Goal: Information Seeking & Learning: Check status

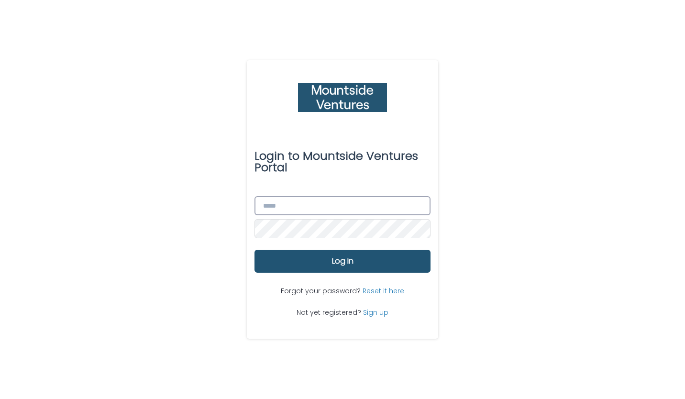
click at [325, 204] on input "Email" at bounding box center [343, 205] width 176 height 19
type input "**********"
click at [309, 274] on div "Forgot your password? Reset it here Not yet registered? Sign up" at bounding box center [343, 302] width 176 height 58
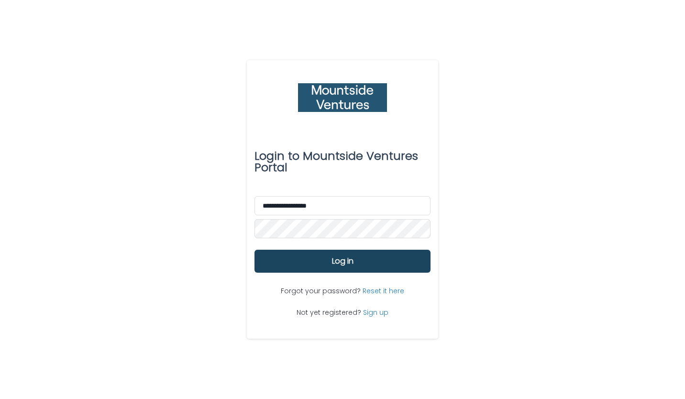
click at [325, 254] on button "Log in" at bounding box center [343, 261] width 176 height 23
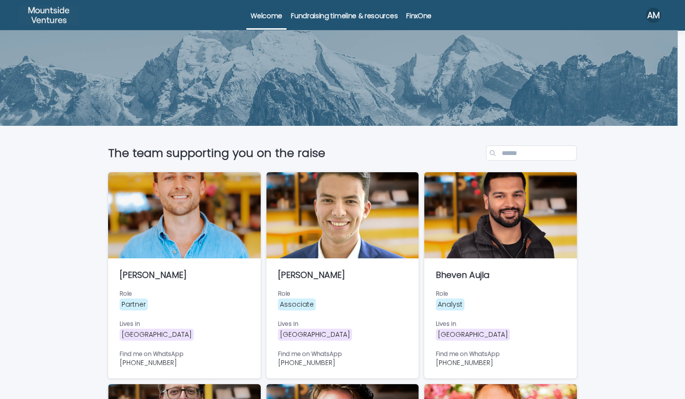
click at [416, 5] on p "FinxOne" at bounding box center [418, 10] width 25 height 20
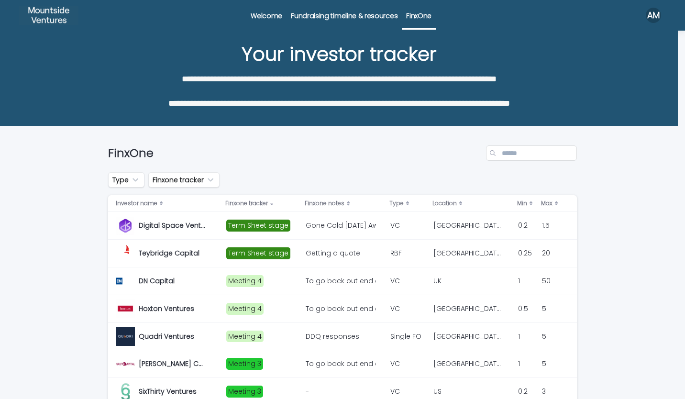
click at [267, 201] on div "Finxone tracker" at bounding box center [262, 203] width 74 height 11
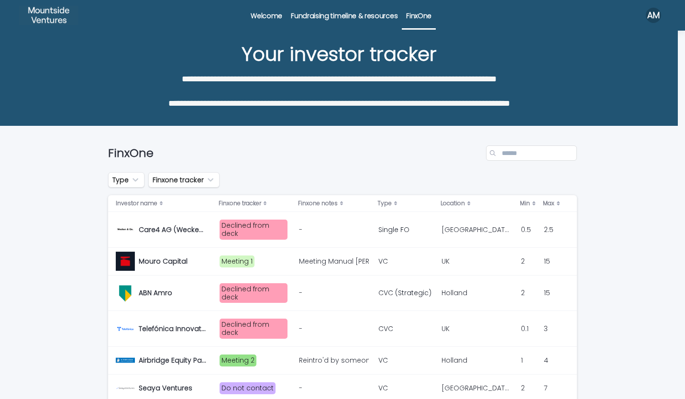
click at [258, 202] on p "Finxone tracker" at bounding box center [240, 203] width 43 height 11
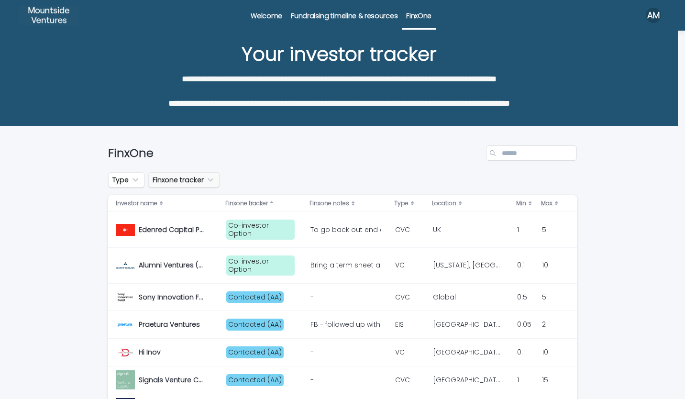
click at [206, 177] on icon "Finxone tracker" at bounding box center [211, 180] width 10 height 10
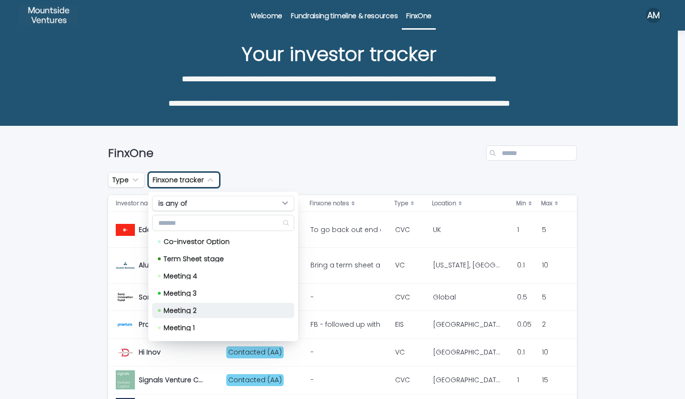
click at [201, 307] on p "Meeting 2" at bounding box center [221, 310] width 115 height 7
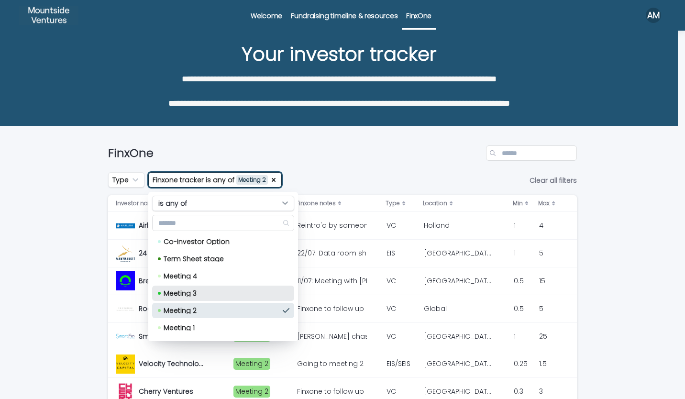
click at [202, 290] on p "Meeting 3" at bounding box center [221, 293] width 115 height 7
click at [204, 268] on div "Meeting 4" at bounding box center [223, 275] width 142 height 15
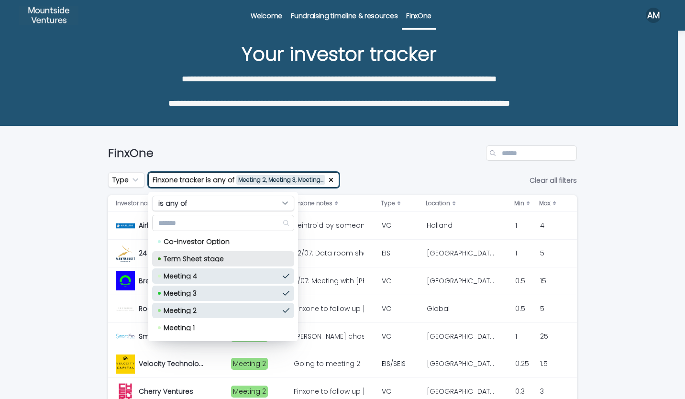
click at [212, 255] on div "Term Sheet stage" at bounding box center [223, 258] width 142 height 15
click at [223, 243] on p "Co-investor Option" at bounding box center [221, 241] width 115 height 7
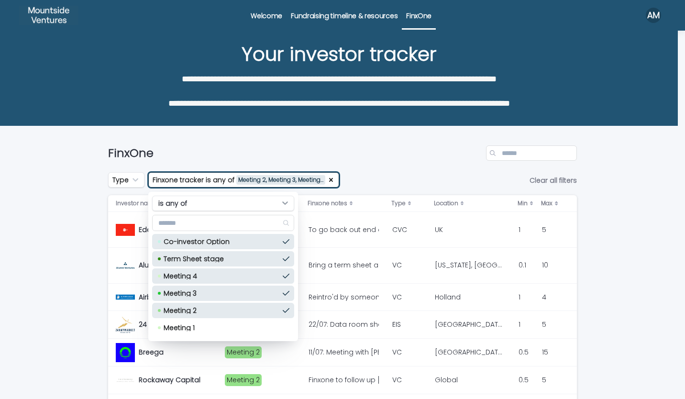
click at [362, 182] on div "Type Finxone tracker is any of Meeting 2, Meeting 3, Meeting… is any of Co-inve…" at bounding box center [342, 179] width 469 height 15
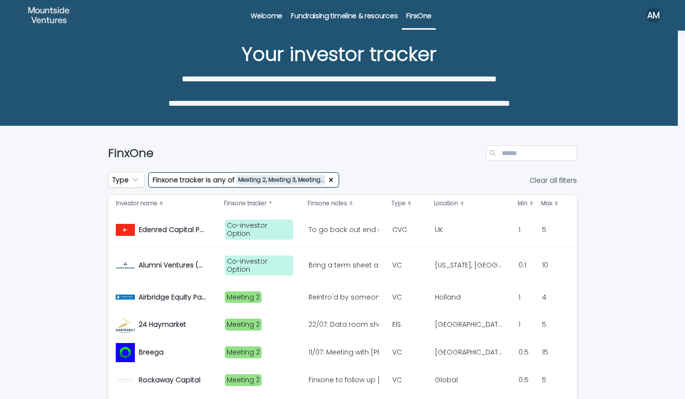
click at [149, 233] on div "Edenred Capital Partners Edenred Capital Partners" at bounding box center [173, 230] width 68 height 16
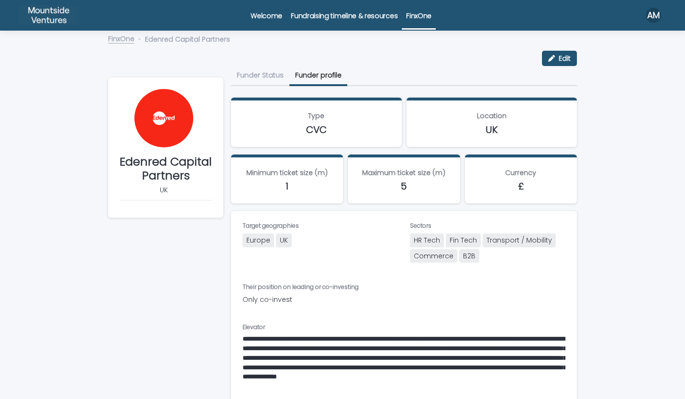
click at [322, 74] on button "Funder profile" at bounding box center [319, 76] width 58 height 20
click at [268, 79] on button "Funder Status" at bounding box center [260, 76] width 58 height 20
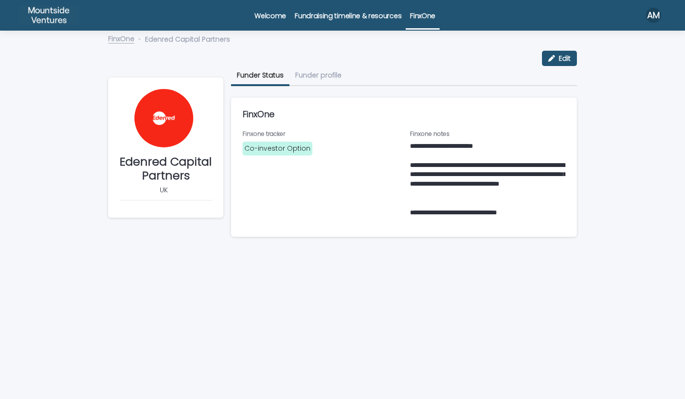
click at [279, 18] on p "Welcome" at bounding box center [271, 10] width 32 height 20
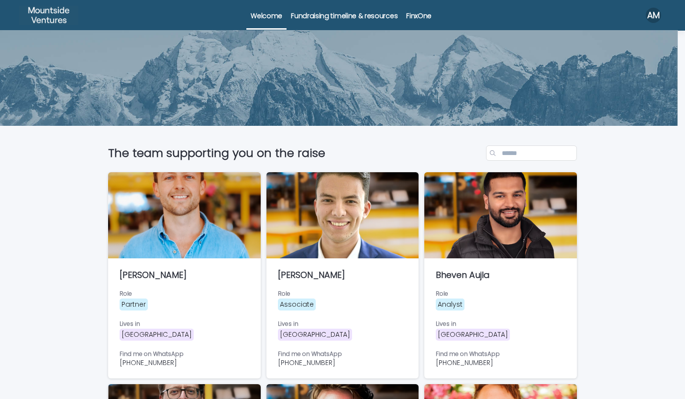
click at [413, 19] on p "FinxOne" at bounding box center [418, 10] width 25 height 20
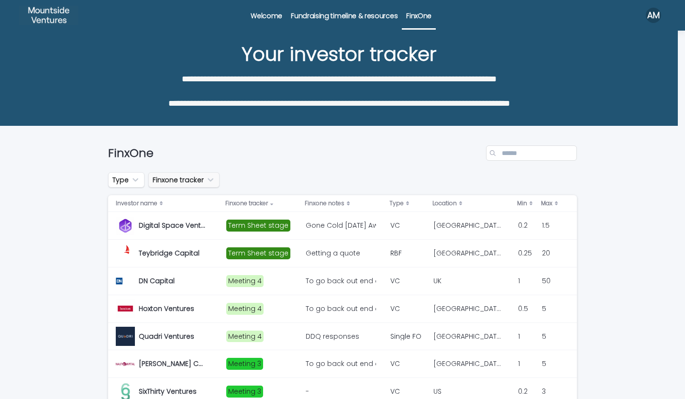
click at [183, 178] on button "Finxone tracker" at bounding box center [183, 179] width 71 height 15
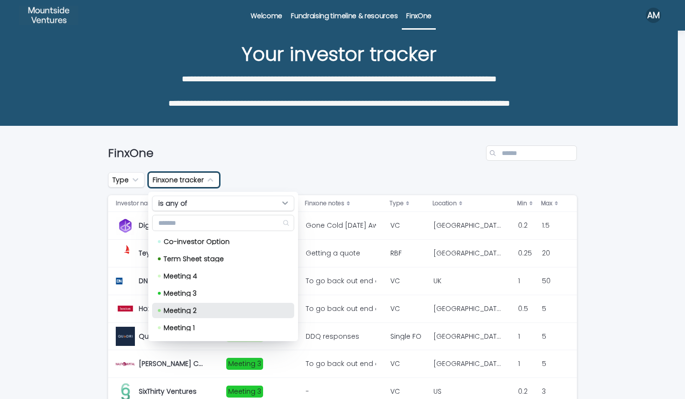
click at [181, 307] on p "Meeting 2" at bounding box center [221, 310] width 115 height 7
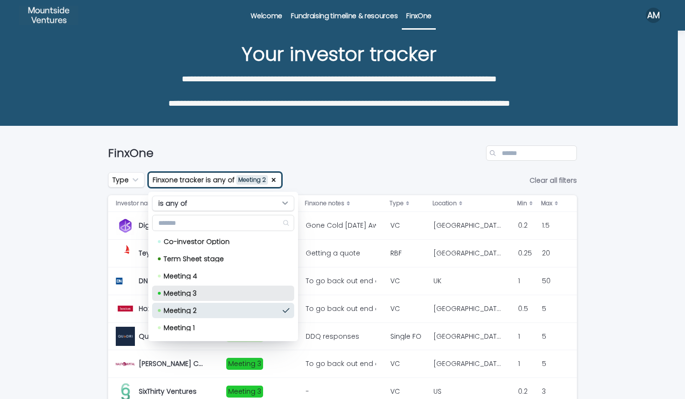
click at [183, 297] on div "Meeting 3" at bounding box center [223, 293] width 142 height 15
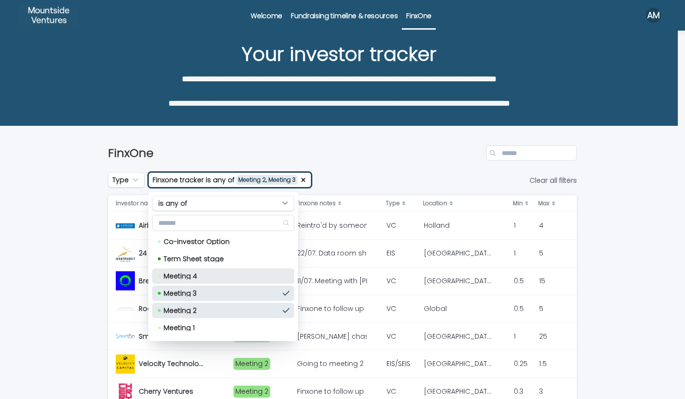
click at [187, 281] on div "Meeting 4" at bounding box center [223, 275] width 142 height 15
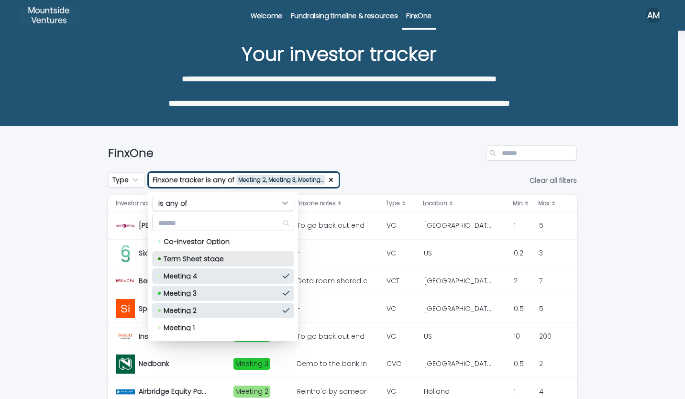
click at [196, 260] on p "Term Sheet stage" at bounding box center [221, 259] width 115 height 7
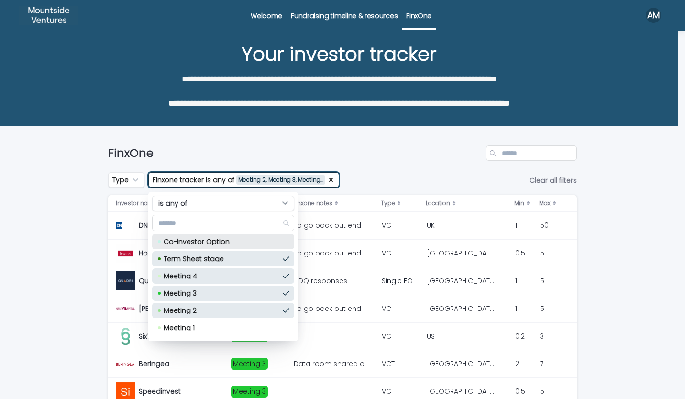
click at [205, 245] on p "Co-investor Option" at bounding box center [221, 241] width 115 height 7
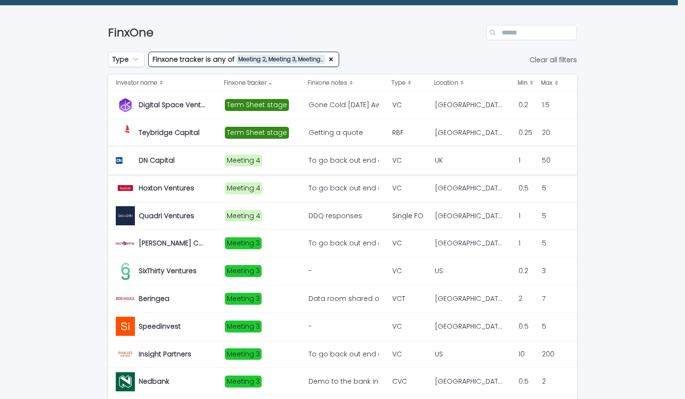
scroll to position [121, 0]
